Goal: Task Accomplishment & Management: Manage account settings

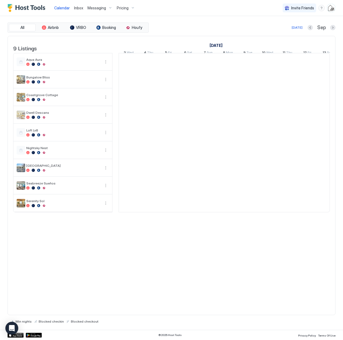
scroll to position [0, 298]
click at [79, 8] on span "Inbox" at bounding box center [78, 8] width 9 height 5
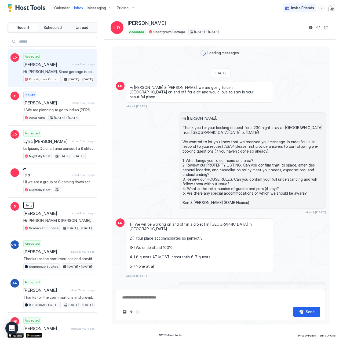
scroll to position [1504, 0]
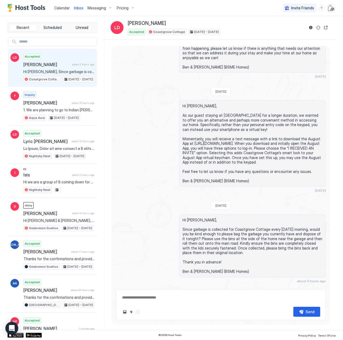
click at [59, 8] on span "Calendar" at bounding box center [62, 8] width 16 height 5
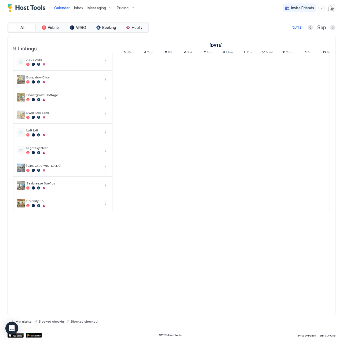
scroll to position [0, 298]
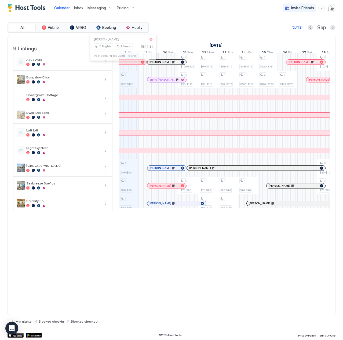
click at [123, 64] on div at bounding box center [123, 62] width 4 height 4
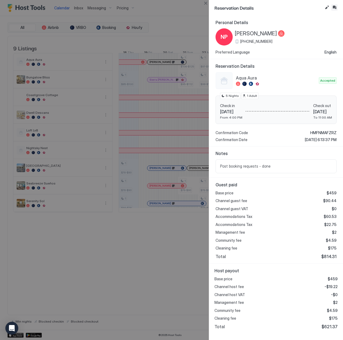
drag, startPoint x: 335, startPoint y: 6, endPoint x: 333, endPoint y: 10, distance: 4.2
click at [335, 6] on button "Inbox" at bounding box center [334, 7] width 6 height 6
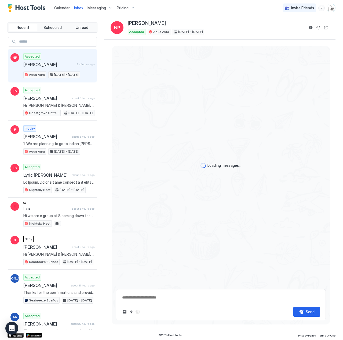
scroll to position [1002, 0]
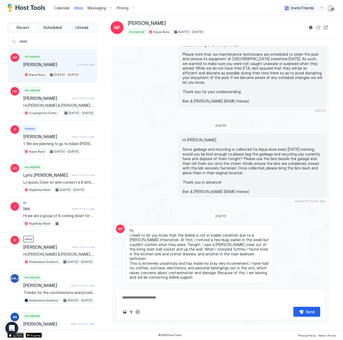
click at [283, 307] on div "Scheduled Messages" at bounding box center [301, 310] width 36 height 6
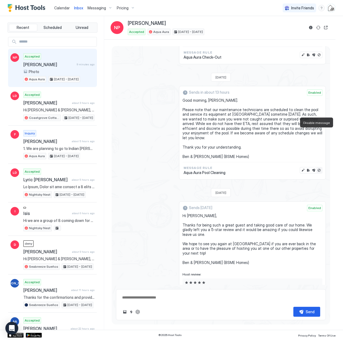
click at [316, 168] on button "Disable message" at bounding box center [318, 170] width 5 height 5
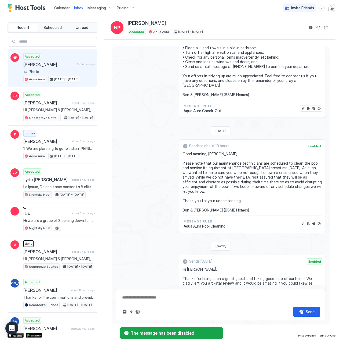
scroll to position [1295, 0]
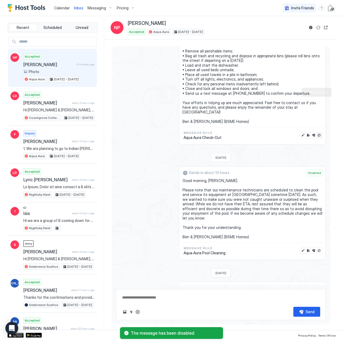
click at [316, 133] on button "Disable message" at bounding box center [318, 135] width 5 height 5
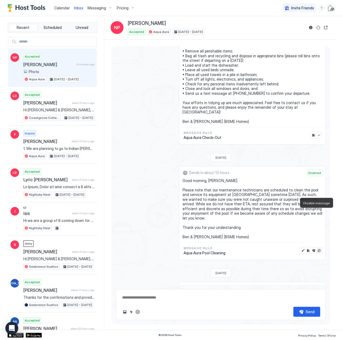
click at [316, 248] on button "Disable message" at bounding box center [318, 250] width 5 height 5
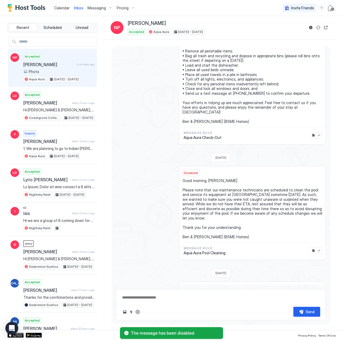
scroll to position [1376, 0]
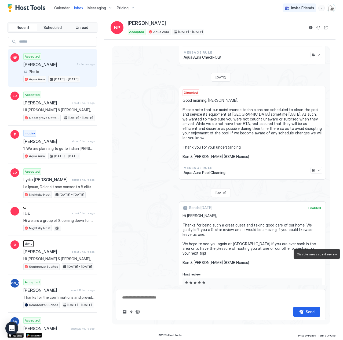
click at [316, 309] on button "Disable message & review" at bounding box center [318, 311] width 5 height 5
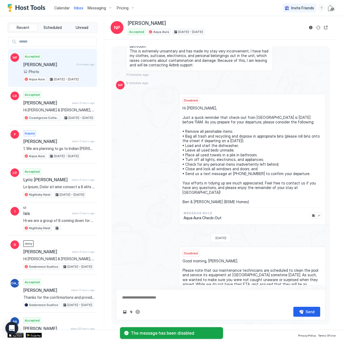
scroll to position [1322, 0]
